Goal: Task Accomplishment & Management: Use online tool/utility

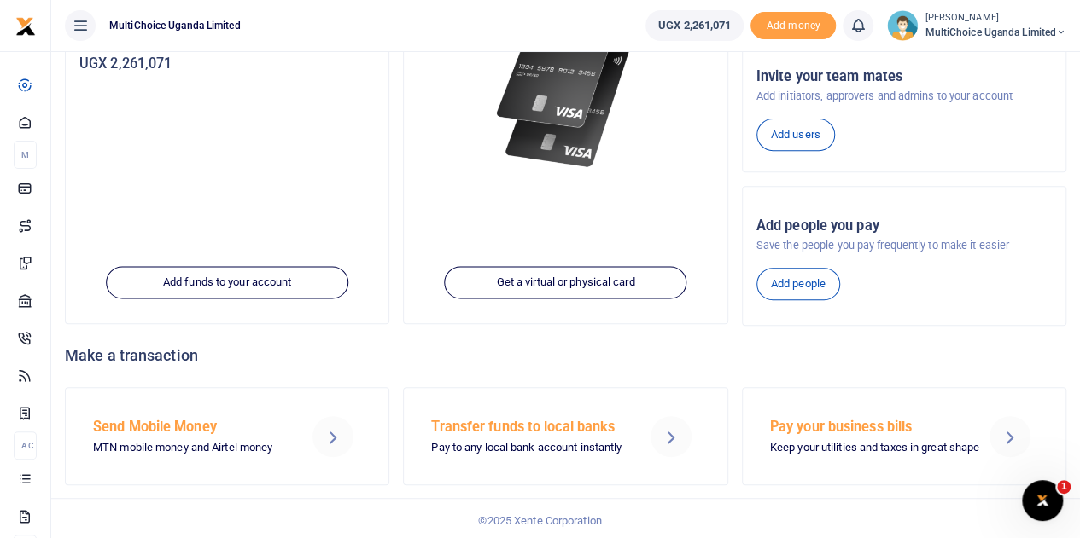
scroll to position [262, 0]
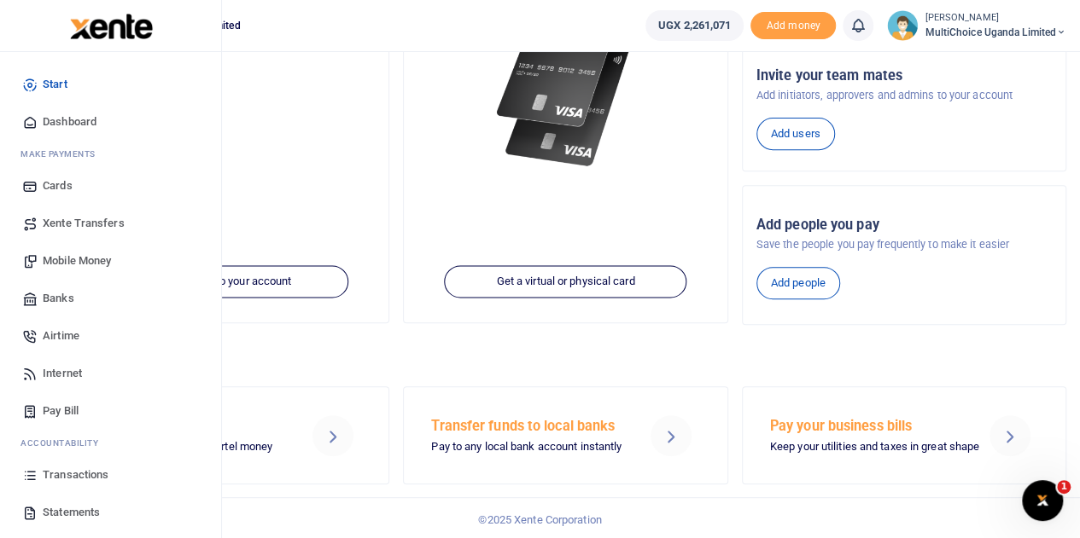
click at [75, 476] on span "Transactions" at bounding box center [76, 475] width 66 height 17
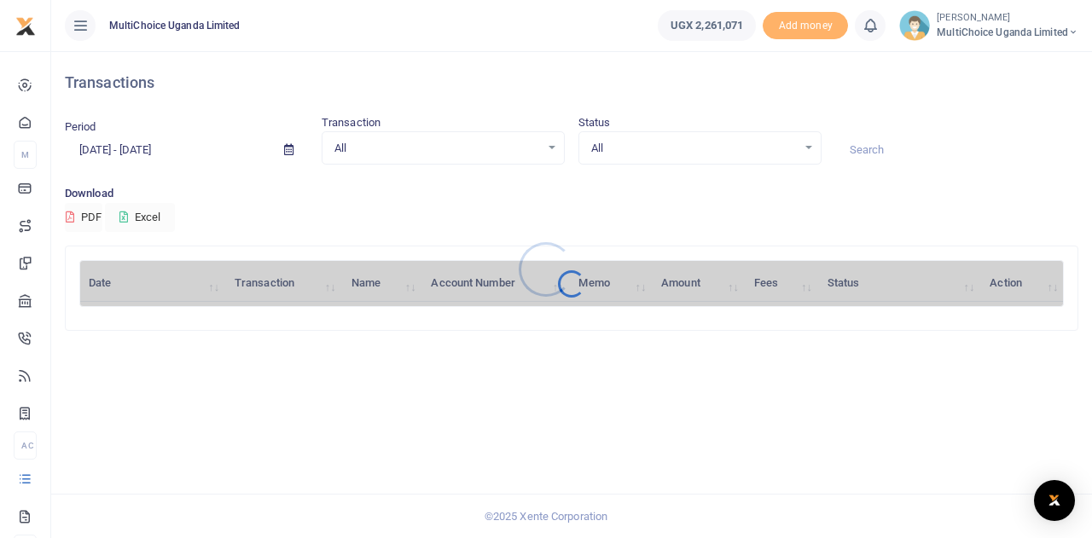
click at [289, 148] on div at bounding box center [546, 269] width 1092 height 538
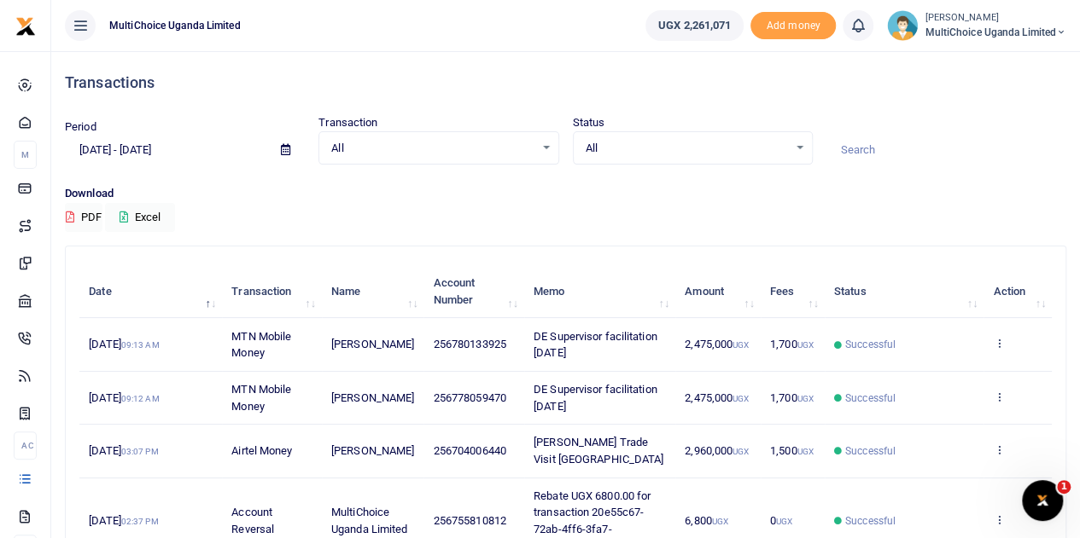
click at [289, 148] on icon at bounding box center [285, 149] width 9 height 11
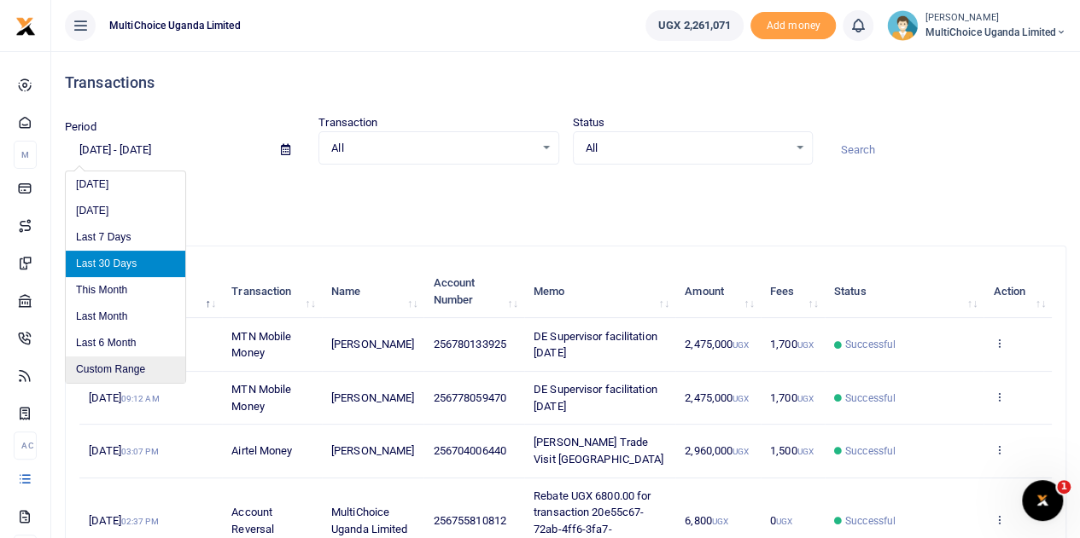
click at [116, 370] on li "Custom Range" at bounding box center [125, 370] width 119 height 26
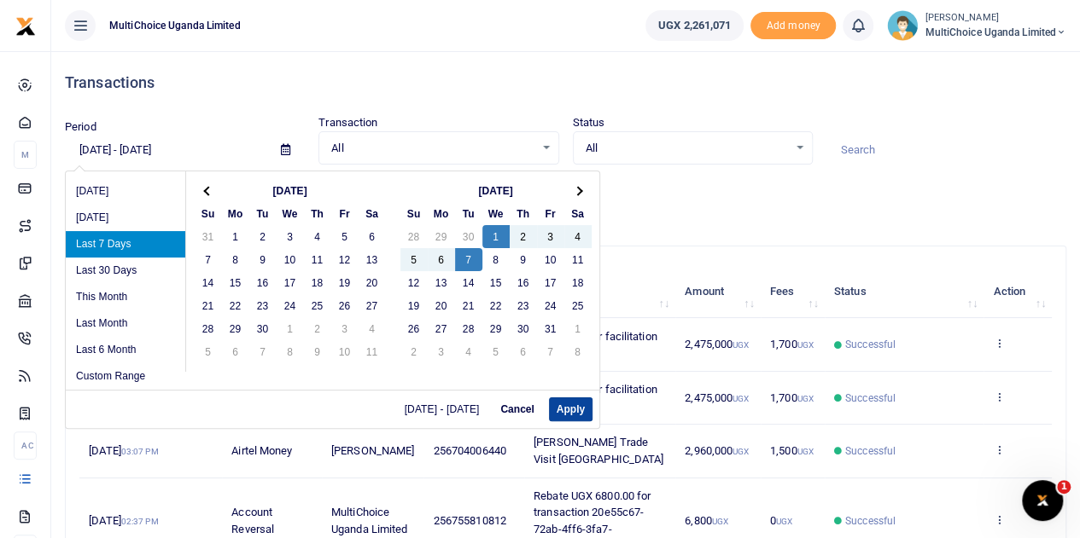
click at [568, 409] on button "Apply" at bounding box center [571, 410] width 44 height 24
type input "[DATE] - [DATE]"
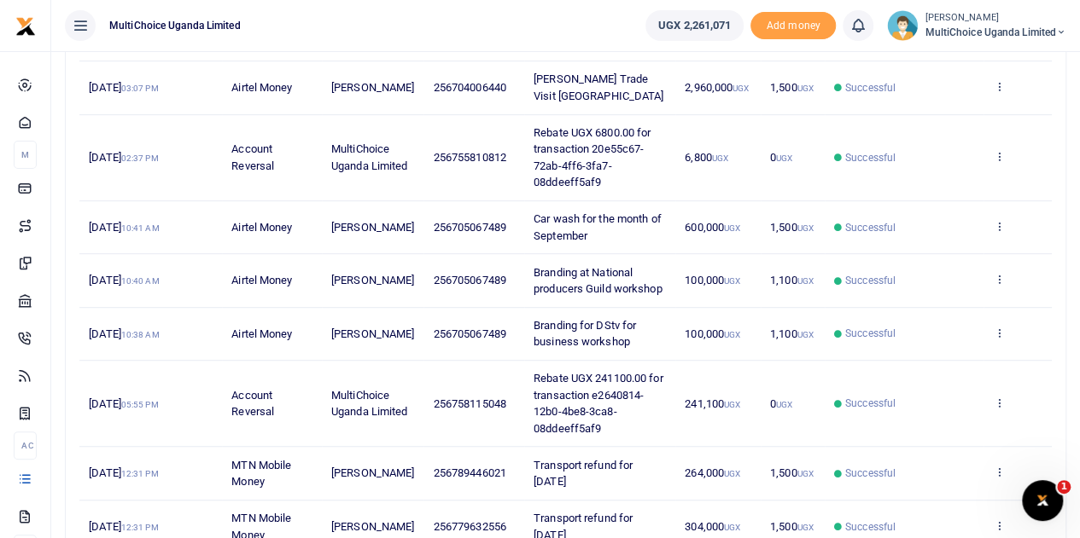
scroll to position [427, 0]
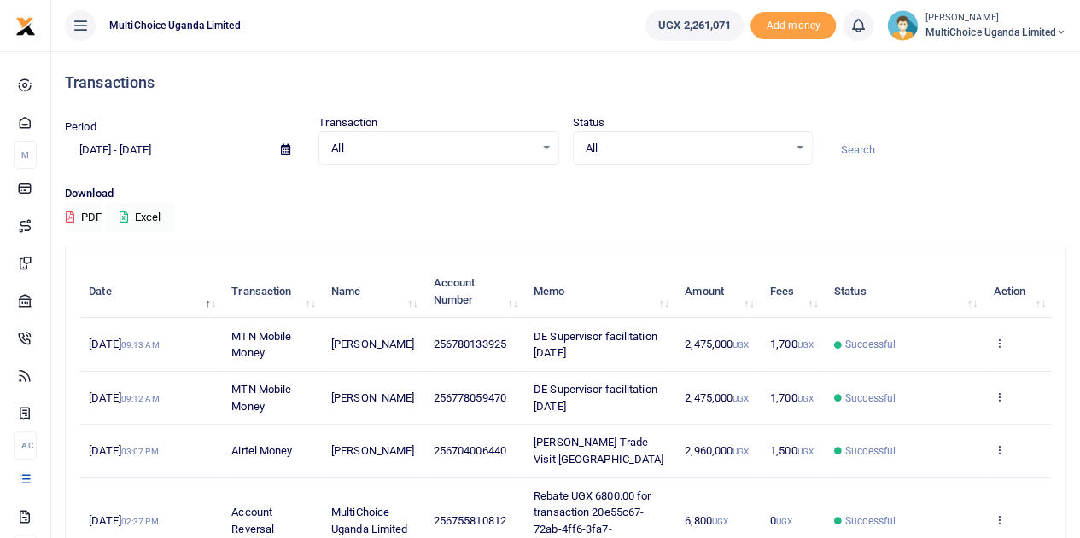
click at [288, 148] on icon at bounding box center [285, 149] width 9 height 11
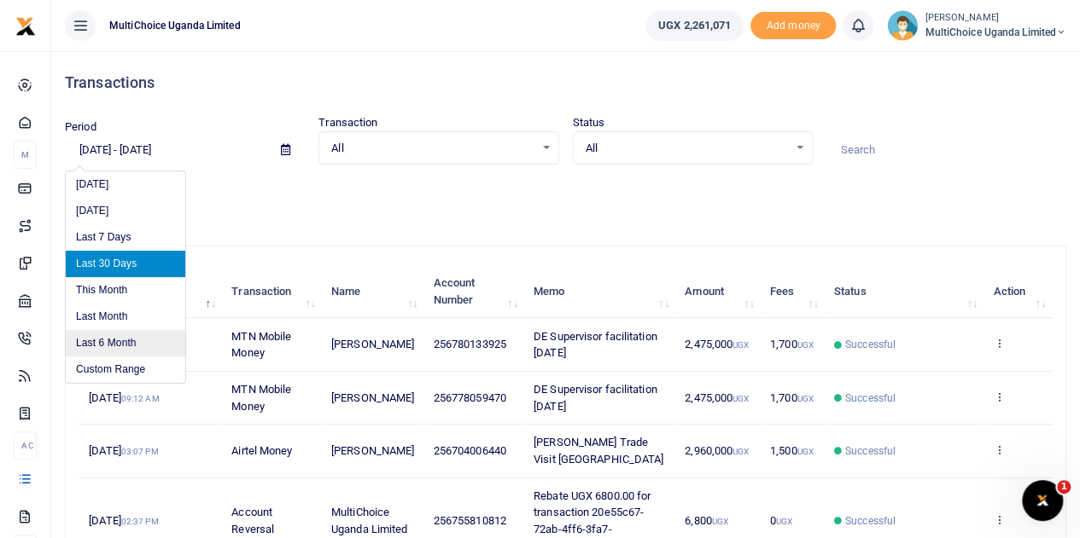
drag, startPoint x: 135, startPoint y: 362, endPoint x: 131, endPoint y: 350, distance: 12.7
click at [135, 359] on li "Custom Range" at bounding box center [125, 370] width 119 height 26
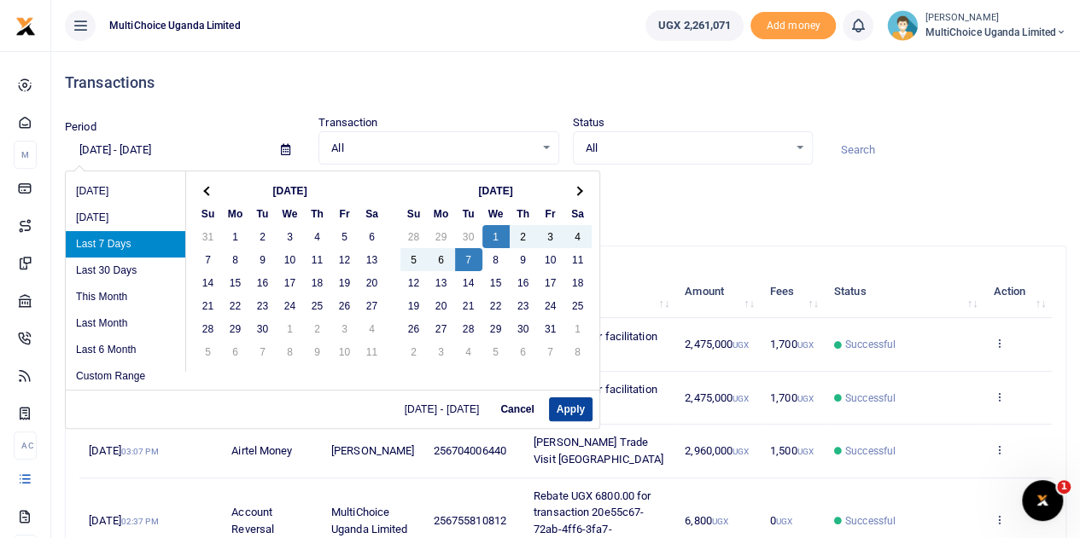
click at [572, 400] on button "Apply" at bounding box center [571, 410] width 44 height 24
type input "[DATE] - [DATE]"
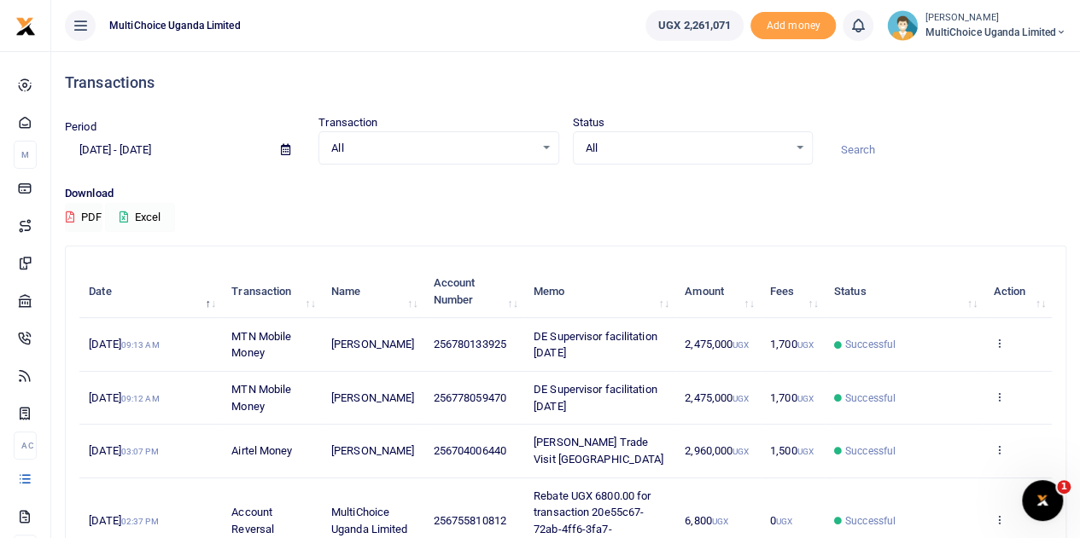
click at [119, 218] on button "Excel" at bounding box center [140, 217] width 70 height 29
